Goal: Task Accomplishment & Management: Use online tool/utility

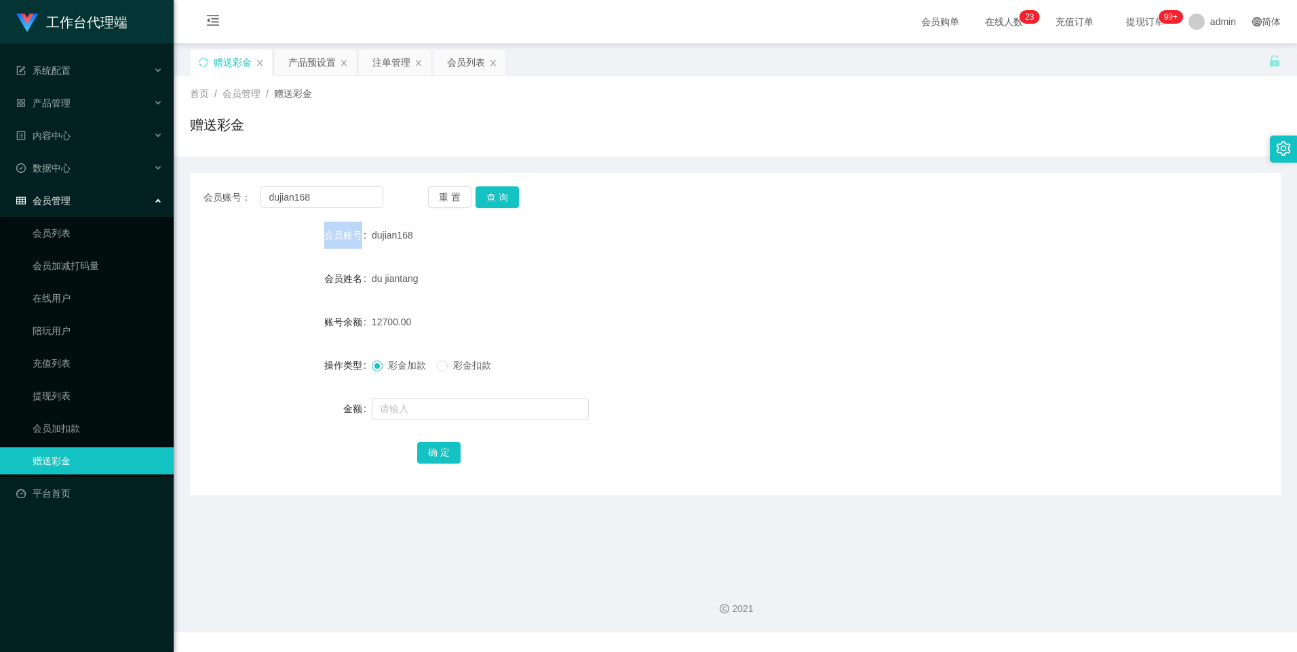
click at [506, 193] on button "查 询" at bounding box center [496, 198] width 43 height 22
click at [493, 203] on button "查 询" at bounding box center [496, 198] width 43 height 22
click at [485, 202] on button "查 询" at bounding box center [496, 198] width 43 height 22
click at [488, 201] on button "查 询" at bounding box center [496, 198] width 43 height 22
click at [518, 197] on div "重 置 查 询" at bounding box center [518, 198] width 180 height 22
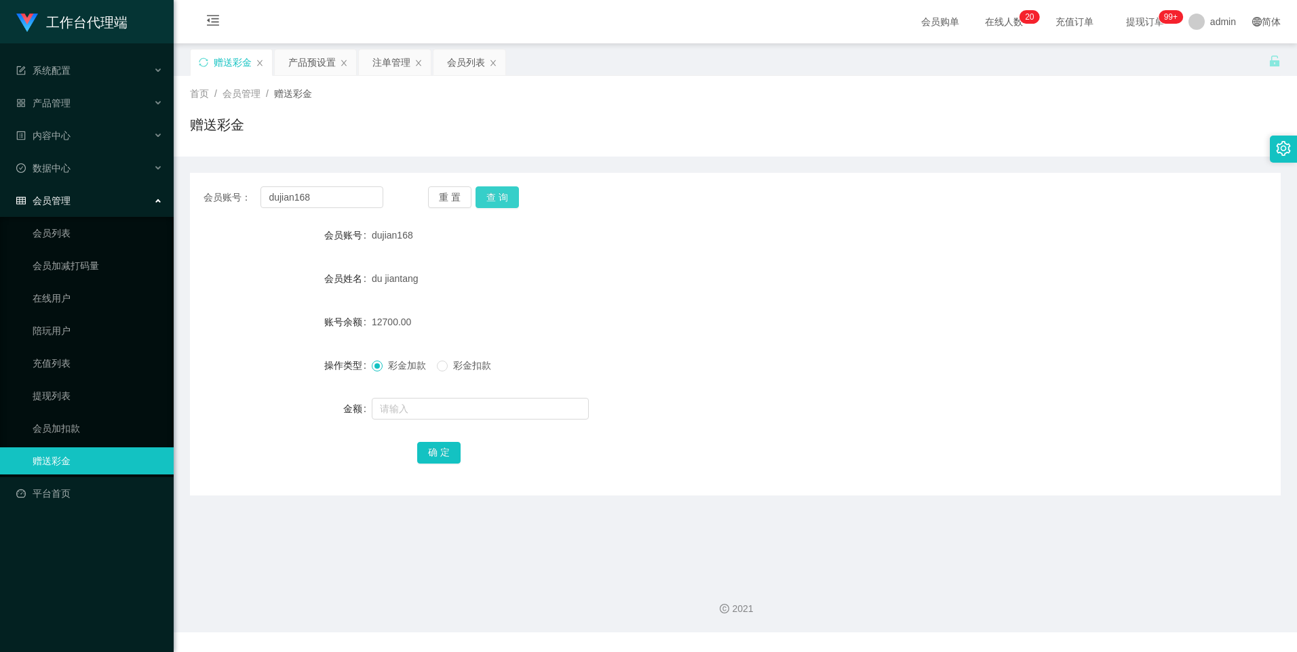
click at [504, 200] on button "查 询" at bounding box center [496, 198] width 43 height 22
click at [341, 201] on input "dujian168" at bounding box center [321, 198] width 122 height 22
paste input "Cheekinchow"
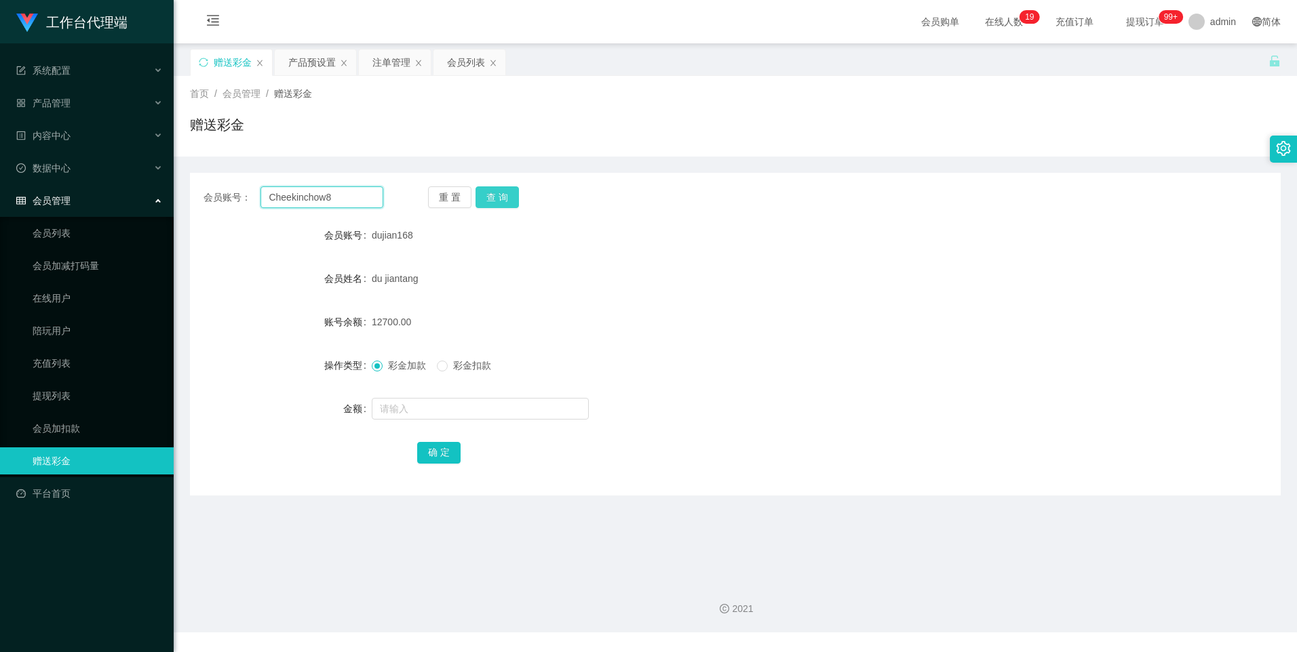
type input "Cheekinchow8"
click at [486, 197] on button "查 询" at bounding box center [496, 198] width 43 height 22
